Goal: Information Seeking & Learning: Learn about a topic

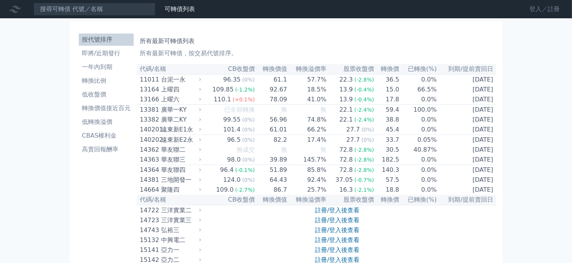
click at [536, 10] on link "登入／註冊" at bounding box center [545, 9] width 43 height 12
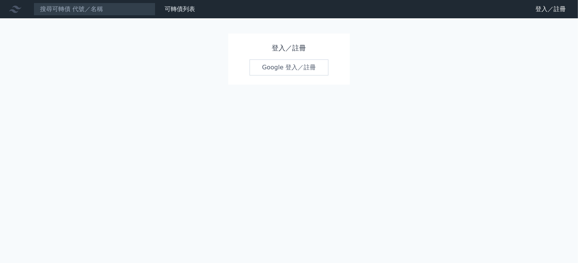
click at [294, 69] on link "Google 登入／註冊" at bounding box center [289, 67] width 79 height 16
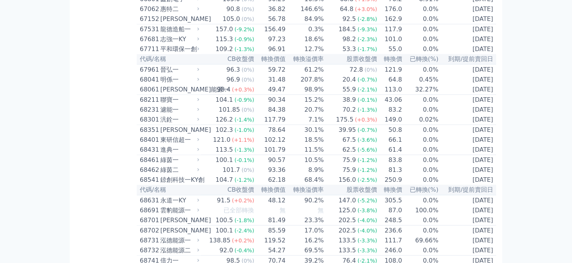
scroll to position [3822, 0]
